Goal: Task Accomplishment & Management: Complete application form

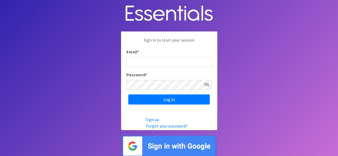
click at [180, 62] on input "Email *" at bounding box center [170, 62] width 86 height 10
click at [142, 63] on input "Email *" at bounding box center [170, 62] width 86 height 10
type input "[PERSON_NAME][EMAIL_ADDRESS][PERSON_NAME][DOMAIN_NAME]"
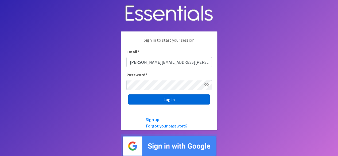
click at [175, 100] on input "Log in" at bounding box center [169, 100] width 82 height 10
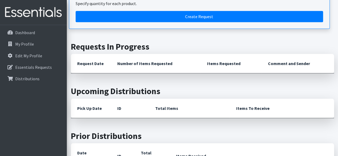
scroll to position [160, 0]
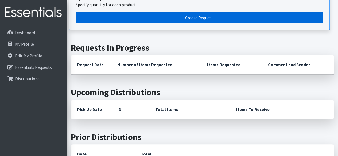
click at [216, 12] on link "Create Request" at bounding box center [200, 17] width 248 height 11
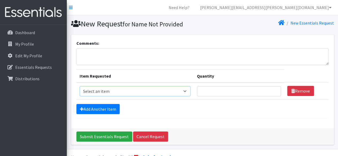
click at [188, 91] on select "Select an item PS - Liners PS - Pad, Overnight PS - Pad, Regular PS - Tampons, …" at bounding box center [135, 91] width 111 height 10
select select "2192"
click at [80, 86] on select "Select an item PS - Liners PS - Pad, Overnight PS - Pad, Regular PS - Tampons, …" at bounding box center [135, 91] width 111 height 10
click at [228, 93] on input "Quantity" at bounding box center [239, 91] width 84 height 10
click at [274, 89] on input "1" at bounding box center [239, 91] width 84 height 10
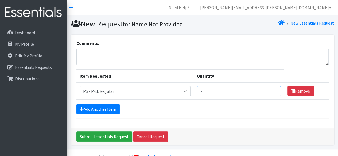
click at [273, 89] on input "2" at bounding box center [239, 91] width 84 height 10
click at [273, 89] on input "3" at bounding box center [239, 91] width 84 height 10
click at [273, 89] on input "4" at bounding box center [239, 91] width 84 height 10
click at [273, 89] on input "5" at bounding box center [239, 91] width 84 height 10
click at [273, 89] on input "6" at bounding box center [239, 91] width 84 height 10
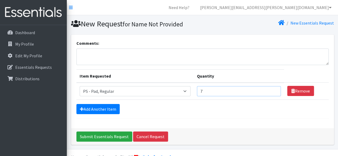
click at [273, 89] on input "7" at bounding box center [239, 91] width 84 height 10
type input "8"
click at [273, 89] on input "8" at bounding box center [239, 91] width 84 height 10
type input "6"
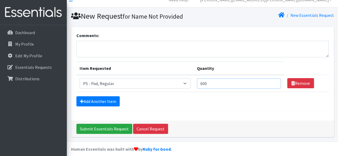
scroll to position [12, 0]
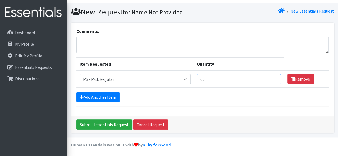
type input "6"
type input "800"
click at [114, 96] on link "Add Another Item" at bounding box center [98, 97] width 43 height 10
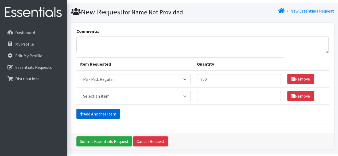
scroll to position [29, 0]
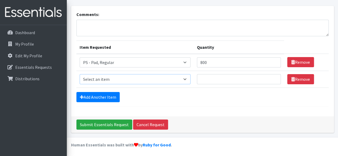
click at [188, 79] on select "Select an item PS - Liners PS - Pad, Overnight PS - Pad, Regular PS - Tampons, …" at bounding box center [135, 79] width 111 height 10
select select "14889"
click at [80, 74] on select "Select an item PS - Liners PS - Pad, Overnight PS - Pad, Regular PS - Tampons, …" at bounding box center [135, 79] width 111 height 10
click at [216, 78] on input "Quantity" at bounding box center [239, 79] width 84 height 10
type input "1"
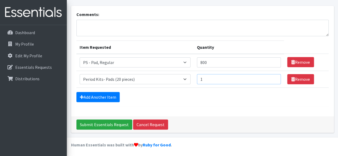
click at [274, 78] on input "1" at bounding box center [239, 79] width 84 height 10
type input "40"
click at [113, 96] on link "Add Another Item" at bounding box center [98, 97] width 43 height 10
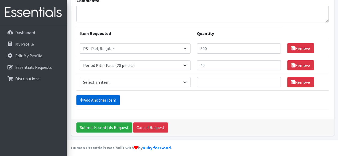
scroll to position [45, 0]
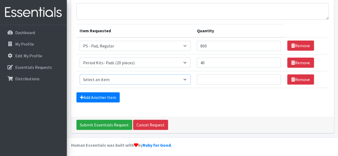
click at [188, 79] on select "Select an item PS - Liners PS - Pad, Overnight PS - Pad, Regular PS - Tampons, …" at bounding box center [135, 80] width 111 height 10
click at [235, 104] on form "Comments: Item Requested Quantity Item Requested Select an item PS - Liners PS …" at bounding box center [203, 51] width 253 height 113
click at [299, 78] on link "Remove" at bounding box center [301, 80] width 27 height 10
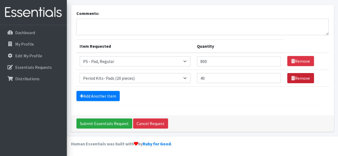
scroll to position [29, 0]
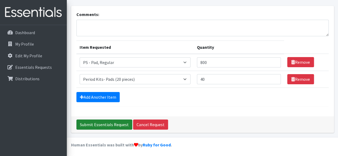
click at [94, 127] on input "Submit Essentials Request" at bounding box center [105, 125] width 56 height 10
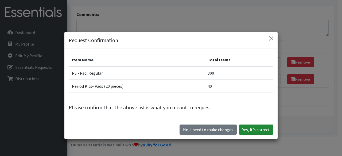
click at [252, 130] on button "Yes, it's correct" at bounding box center [256, 130] width 35 height 10
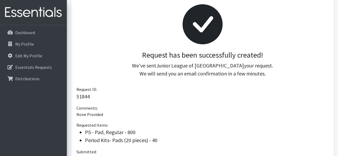
scroll to position [131, 0]
